Goal: Communication & Community: Answer question/provide support

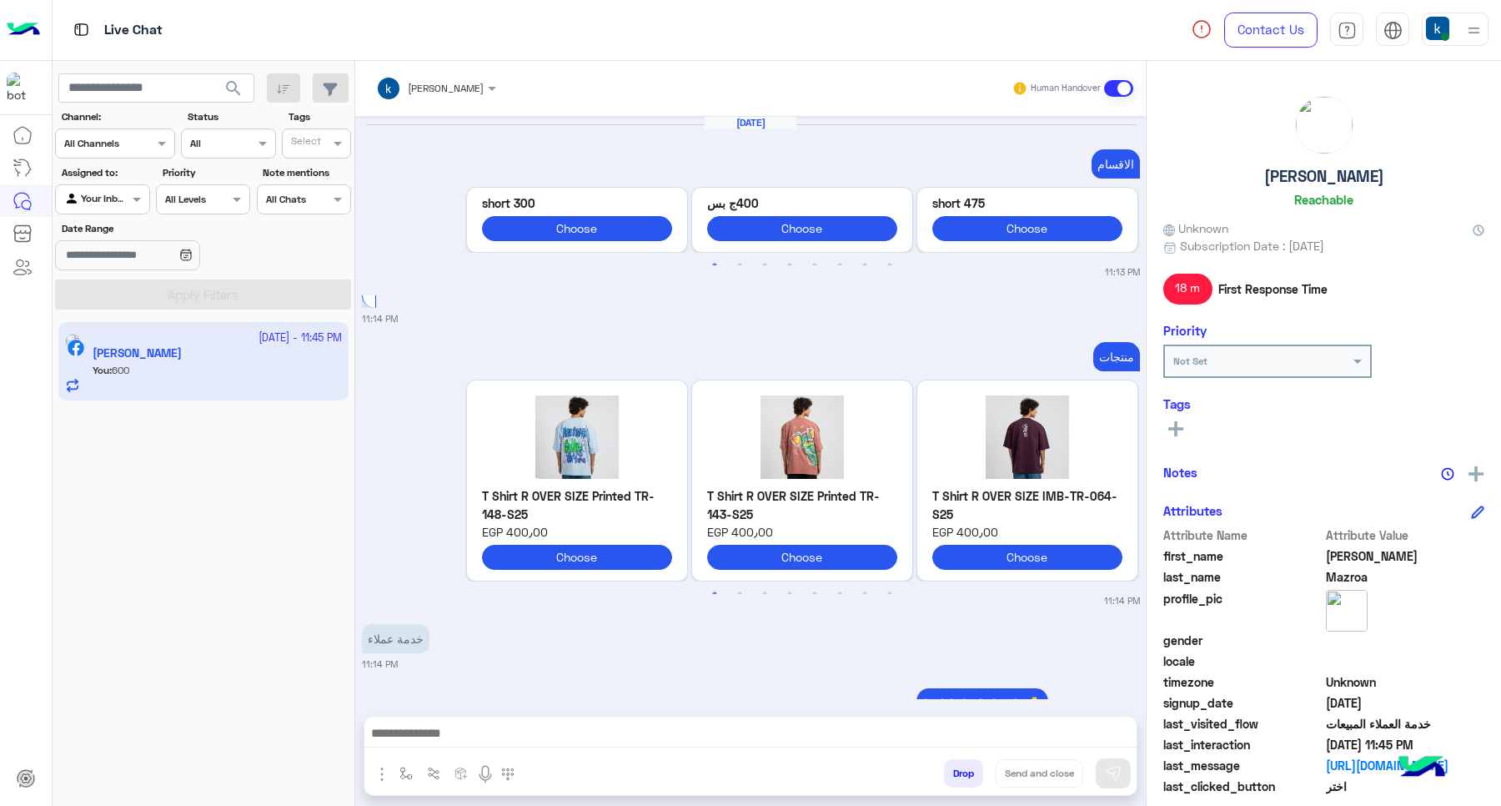
scroll to position [3538, 0]
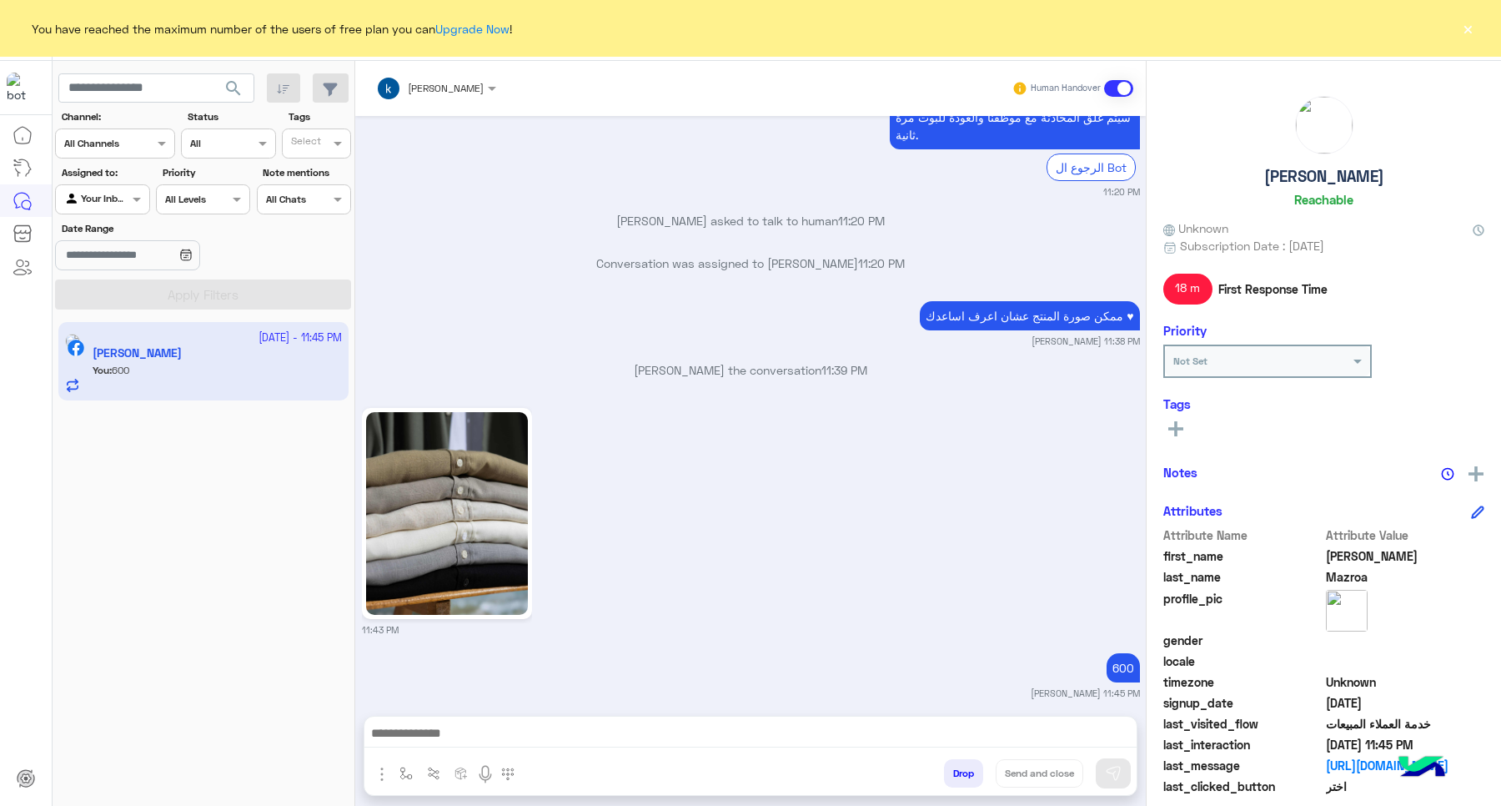
click at [1200, 29] on button "×" at bounding box center [1468, 28] width 17 height 17
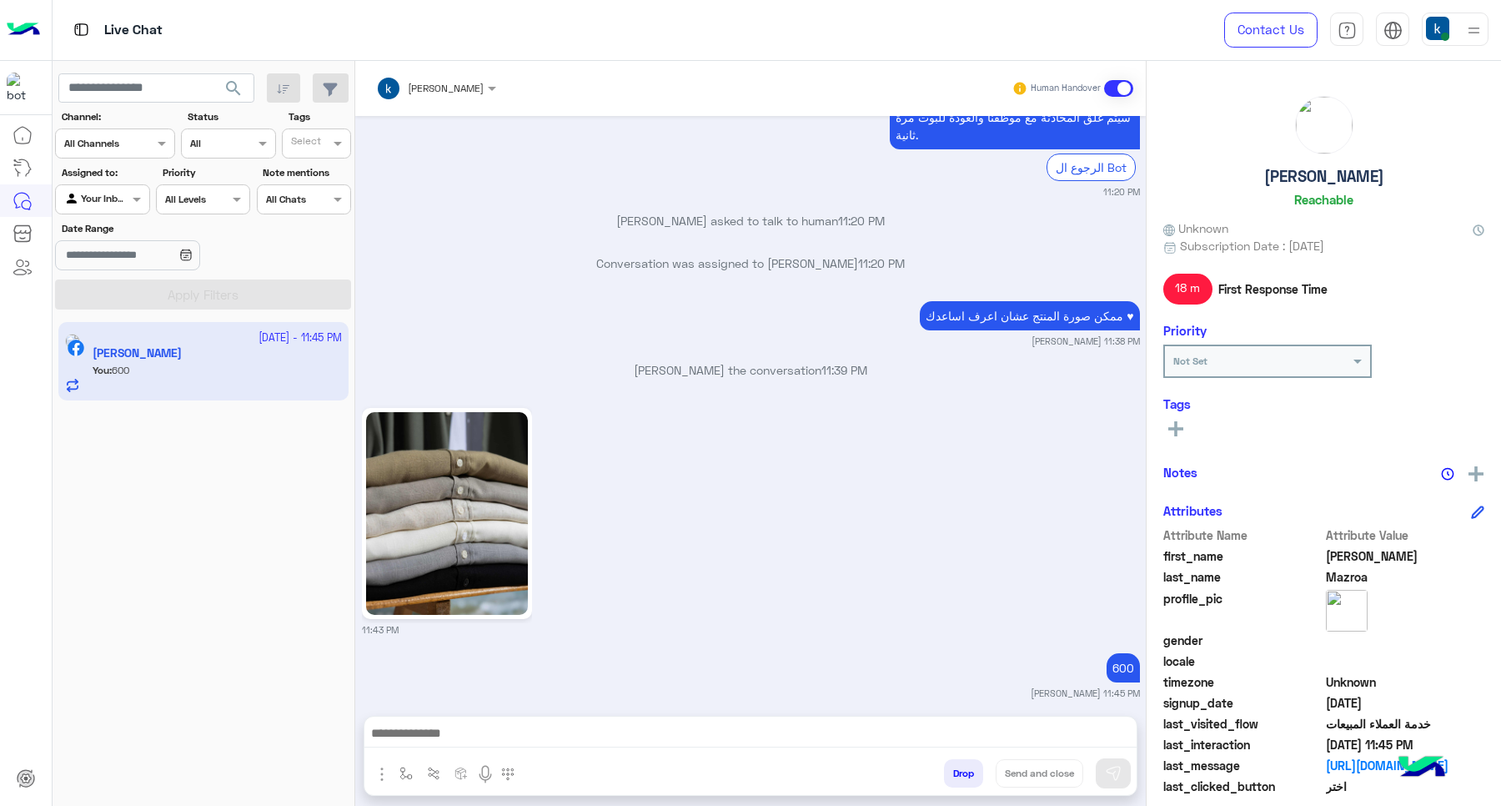
click at [966, 644] on button "Drop" at bounding box center [963, 773] width 39 height 28
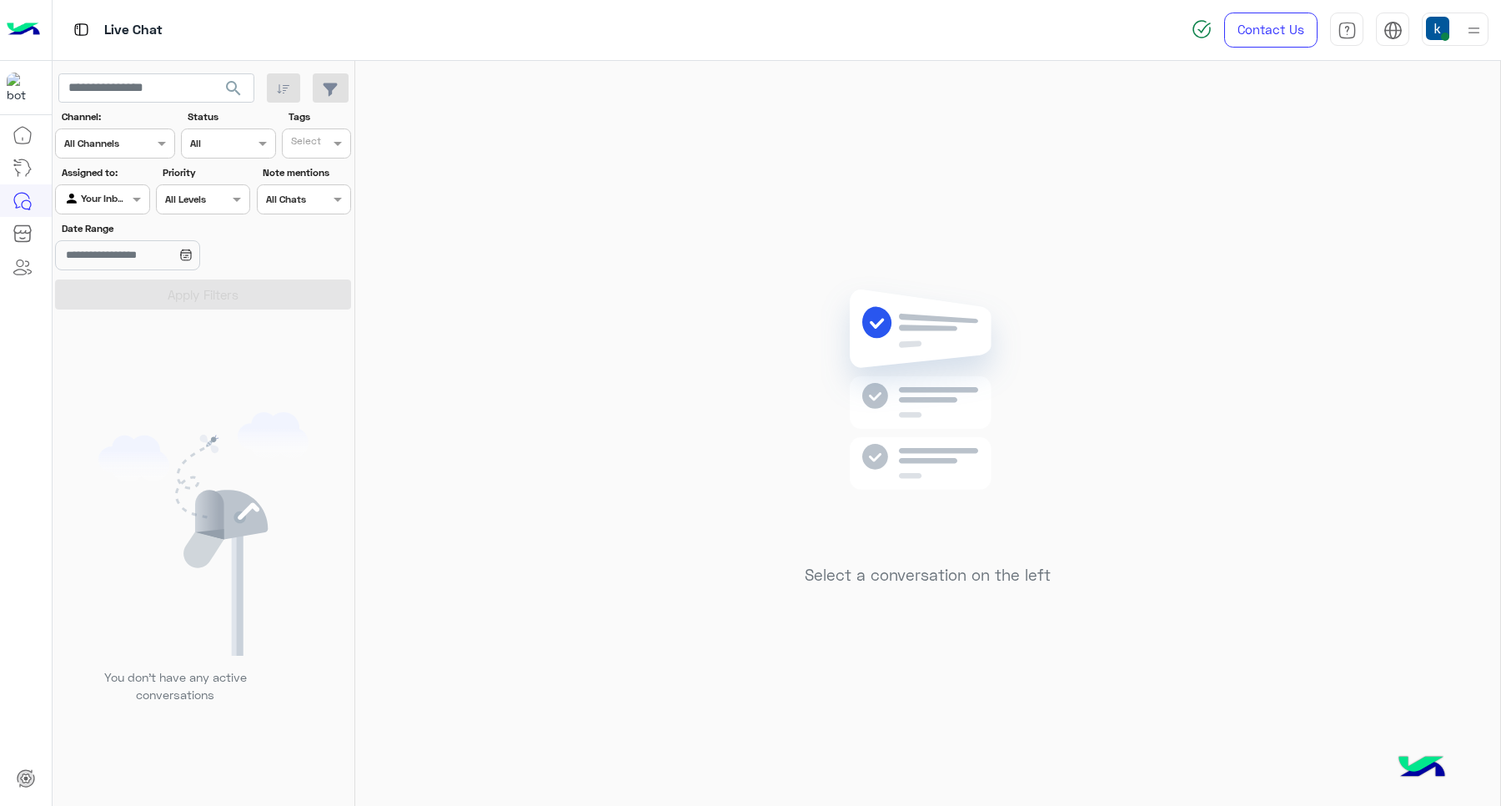
click at [1200, 35] on div at bounding box center [1455, 29] width 67 height 33
